Goal: Information Seeking & Learning: Learn about a topic

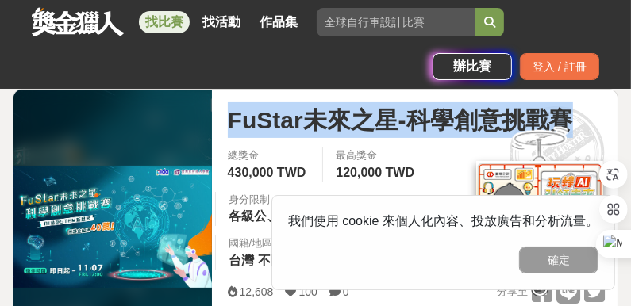
drag, startPoint x: 232, startPoint y: 121, endPoint x: 563, endPoint y: 110, distance: 331.1
click at [563, 110] on span "FuStar未來之星-科學創意挑戰賽" at bounding box center [400, 120] width 345 height 36
copy span "FuStar未來之星-科學創意挑戰賽"
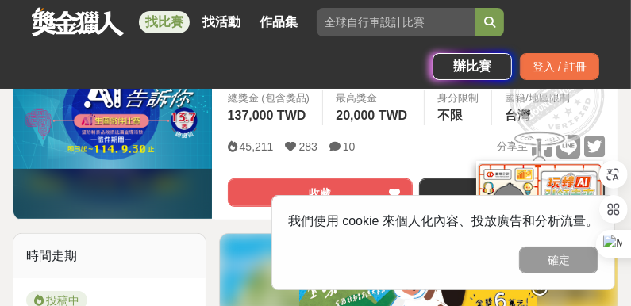
scroll to position [159, 0]
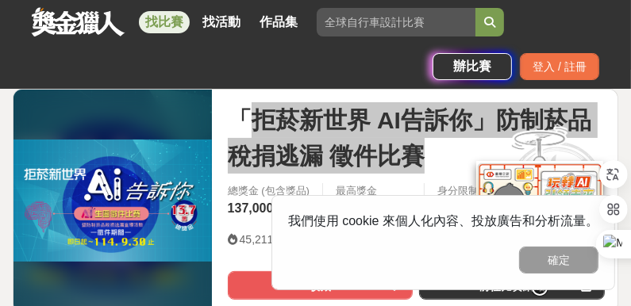
drag, startPoint x: 240, startPoint y: 118, endPoint x: 418, endPoint y: 150, distance: 180.6
click at [418, 150] on span "「拒菸新世界 AI告訴你」防制菸品稅捐逃漏 徵件比賽" at bounding box center [416, 137] width 377 height 71
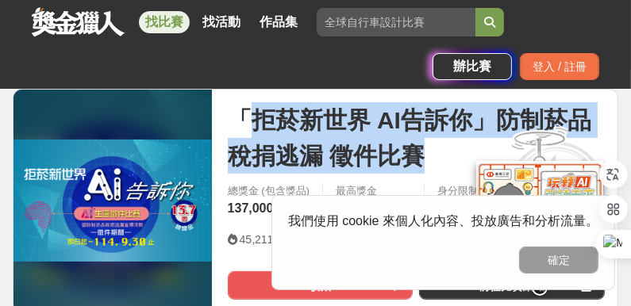
click at [290, 137] on span "「拒菸新世界 AI告訴你」防制菸品稅捐逃漏 徵件比賽" at bounding box center [416, 137] width 377 height 71
drag, startPoint x: 257, startPoint y: 123, endPoint x: 417, endPoint y: 147, distance: 161.3
click at [417, 147] on span "「拒菸新世界 AI告訴你」防制菸品稅捐逃漏 徵件比賽" at bounding box center [416, 137] width 377 height 71
copy span "拒菸新世界 AI告訴你」防制菸品稅捐逃漏 徵件比賽"
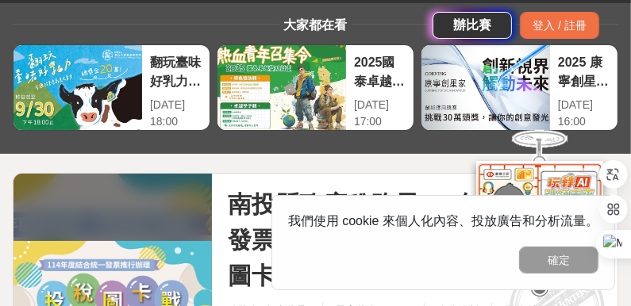
scroll to position [159, 0]
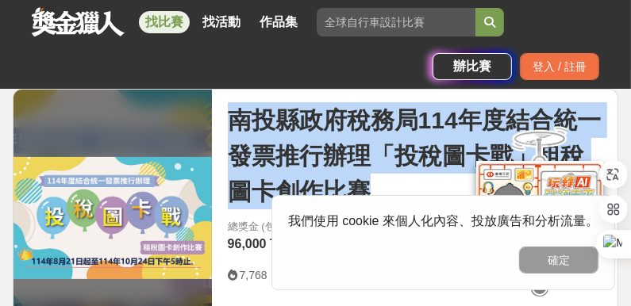
drag, startPoint x: 235, startPoint y: 120, endPoint x: 370, endPoint y: 175, distance: 145.9
click at [370, 175] on span "南投縣政府稅務局114年度結合統一發票推行辦理「投稅圖卡戰」租稅圖卡創作比賽" at bounding box center [416, 155] width 377 height 107
copy span "南投縣政府稅務局114年度結合統一發票推行辦理「投稅圖卡戰」租稅圖卡創作比賽"
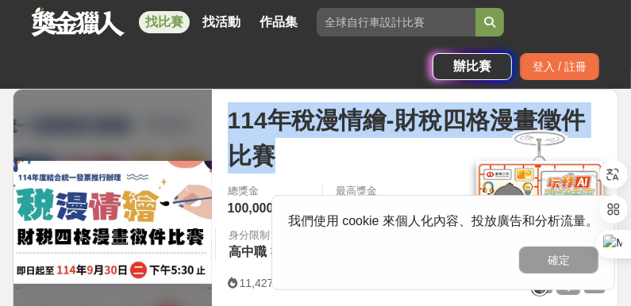
drag, startPoint x: 229, startPoint y: 121, endPoint x: 272, endPoint y: 147, distance: 49.8
click at [272, 147] on span "114年稅漫情繪-財稅四格漫畫徵件比賽" at bounding box center [416, 137] width 377 height 71
copy span "114年稅漫情繪-財稅四格漫畫徵件比賽"
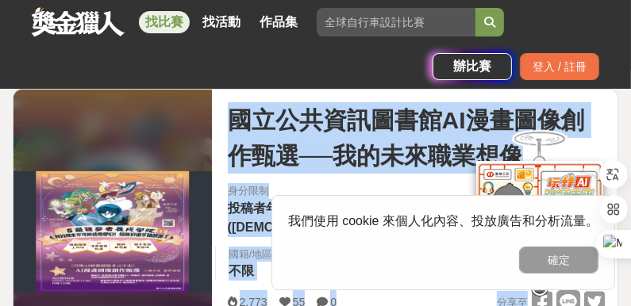
drag, startPoint x: 233, startPoint y: 120, endPoint x: 478, endPoint y: 125, distance: 244.5
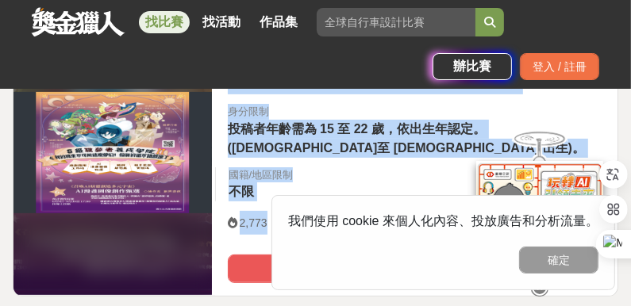
click at [386, 148] on div "身分限制 投稿者年齡需為 15 至 22 歲，依出生年認定。(民國 92 年至 100 年 出生)。" at bounding box center [416, 131] width 402 height 54
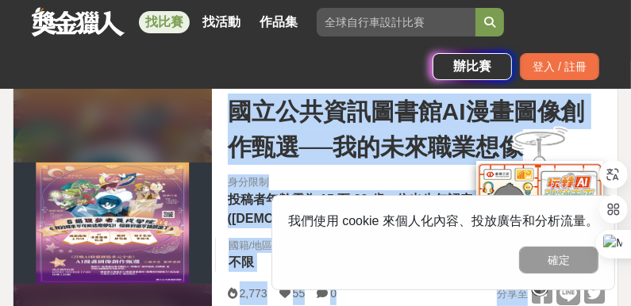
scroll to position [159, 0]
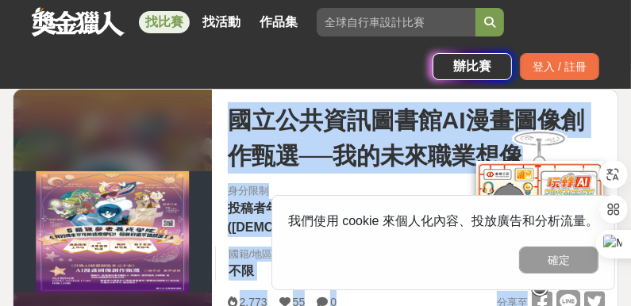
click at [348, 137] on span "國立公共資訊圖書館AI漫畫圖像創作甄選──我的未來職業想像" at bounding box center [416, 137] width 377 height 71
drag, startPoint x: 233, startPoint y: 121, endPoint x: 473, endPoint y: 132, distance: 239.9
click at [433, 129] on span "國立公共資訊圖書館AI漫畫圖像創作甄選──我的未來職業想像" at bounding box center [416, 137] width 377 height 71
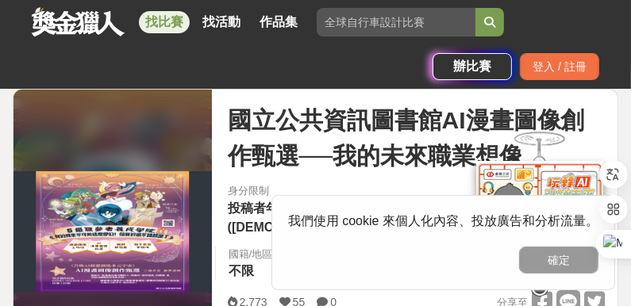
click at [423, 155] on span "國立公共資訊圖書館AI漫畫圖像創作甄選──我的未來職業想像" at bounding box center [416, 137] width 377 height 71
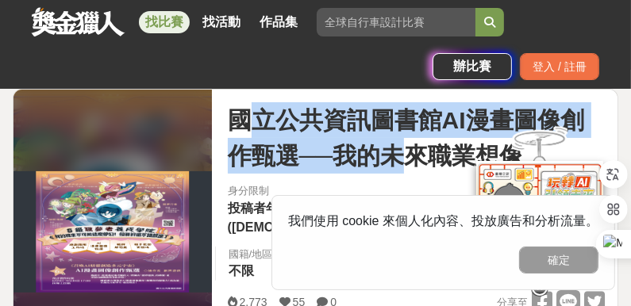
drag, startPoint x: 405, startPoint y: 158, endPoint x: 257, endPoint y: 126, distance: 151.0
click at [257, 126] on span "國立公共資訊圖書館AI漫畫圖像創作甄選──我的未來職業想像" at bounding box center [416, 137] width 377 height 71
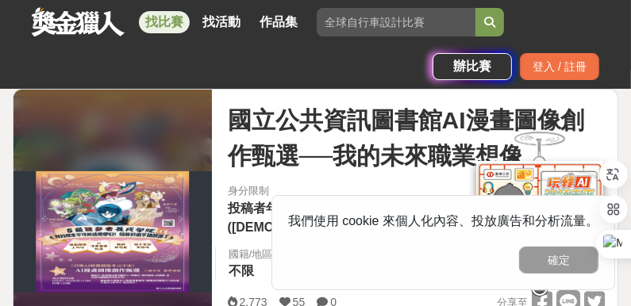
drag, startPoint x: 571, startPoint y: 152, endPoint x: 511, endPoint y: 156, distance: 60.4
click at [485, 154] on div at bounding box center [539, 212] width 159 height 172
drag, startPoint x: 527, startPoint y: 154, endPoint x: 468, endPoint y: 153, distance: 58.7
click at [468, 153] on div at bounding box center [539, 212] width 159 height 172
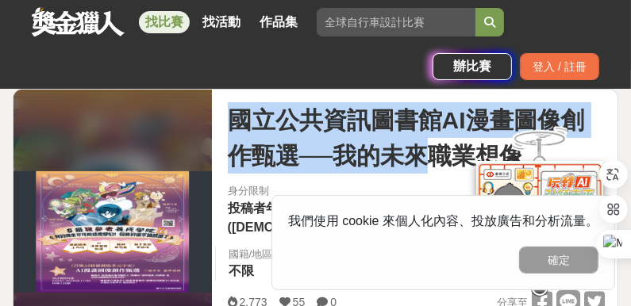
drag, startPoint x: 237, startPoint y: 121, endPoint x: 440, endPoint y: 138, distance: 204.7
click at [440, 138] on span "國立公共資訊圖書館AI漫畫圖像創作甄選──我的未來職業想像" at bounding box center [416, 137] width 377 height 71
copy span "國立公共資訊圖書館AI漫畫圖像創作甄選──我的未來"
